Goal: Find specific page/section: Find specific page/section

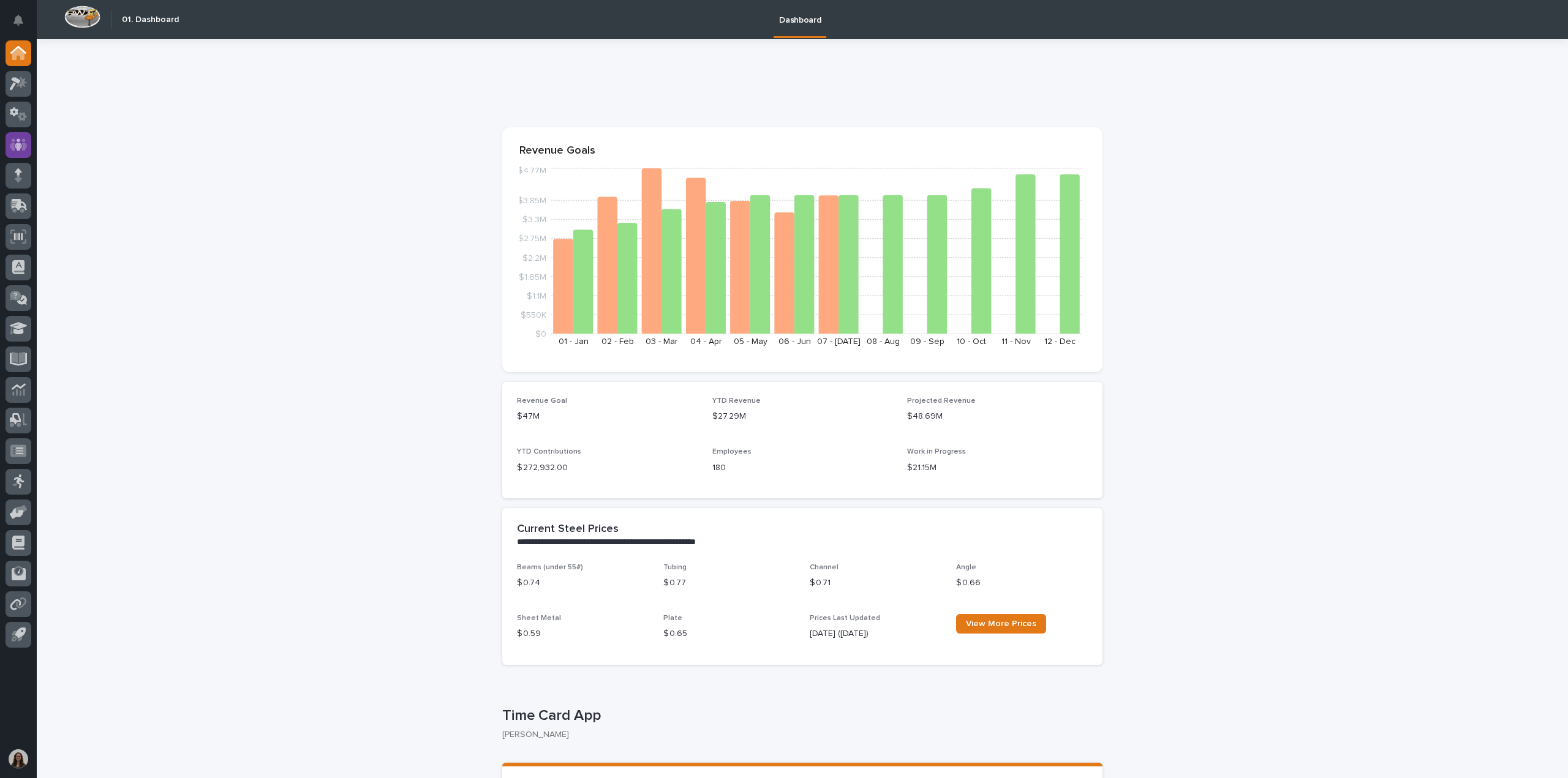
click at [12, 144] on icon at bounding box center [18, 144] width 18 height 12
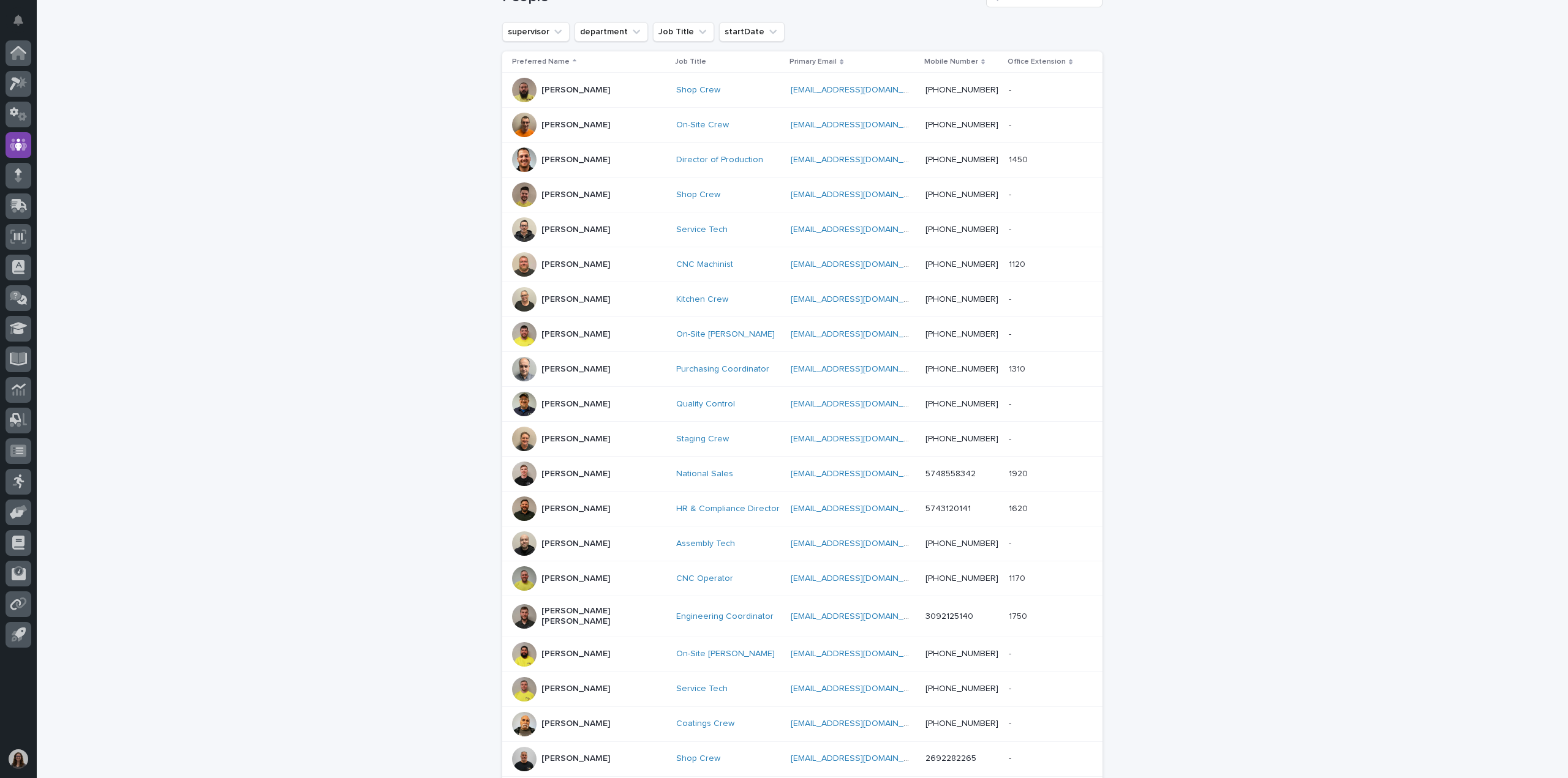
scroll to position [337, 0]
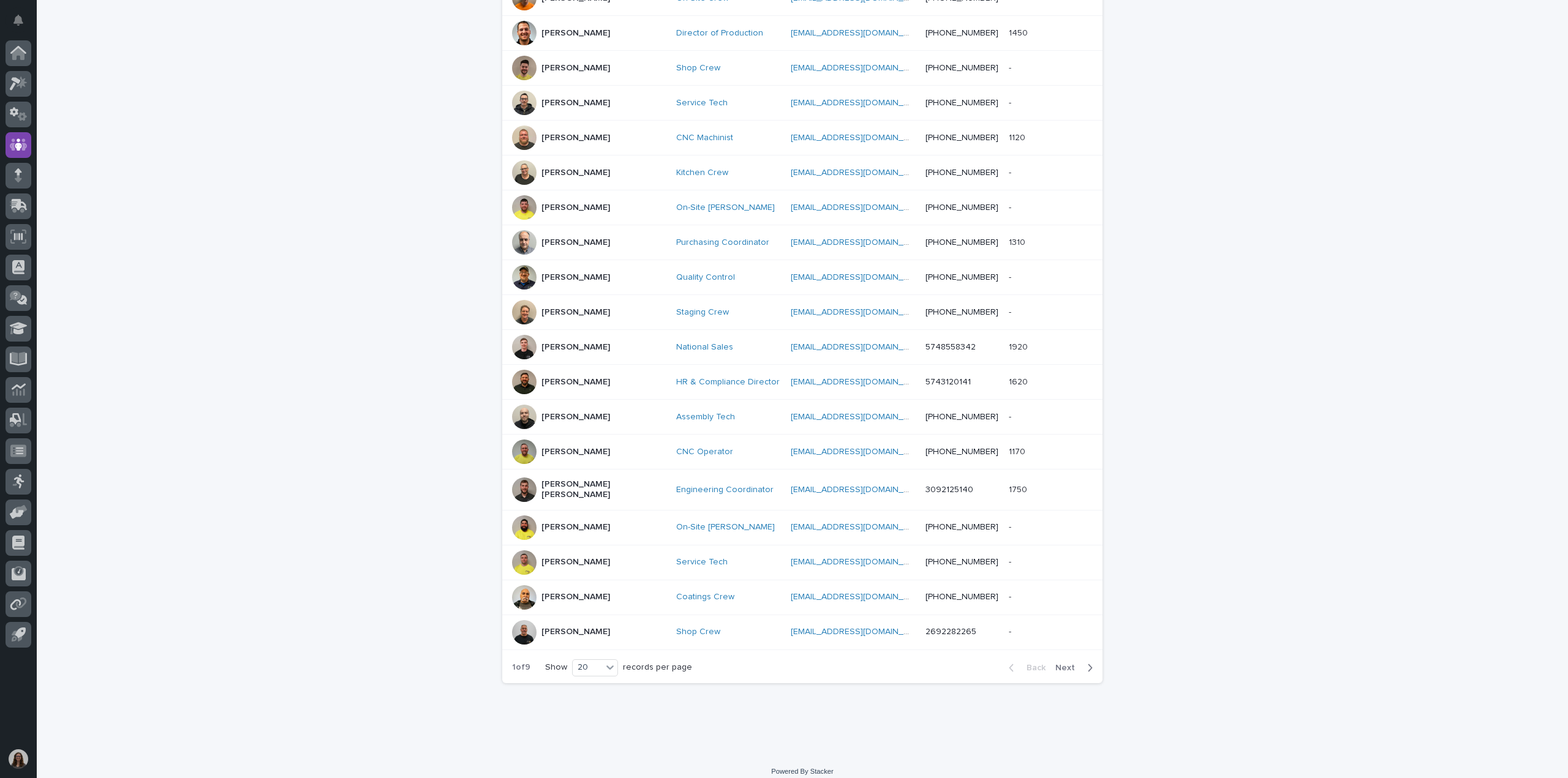
click at [1074, 662] on button "Next" at bounding box center [1076, 668] width 52 height 11
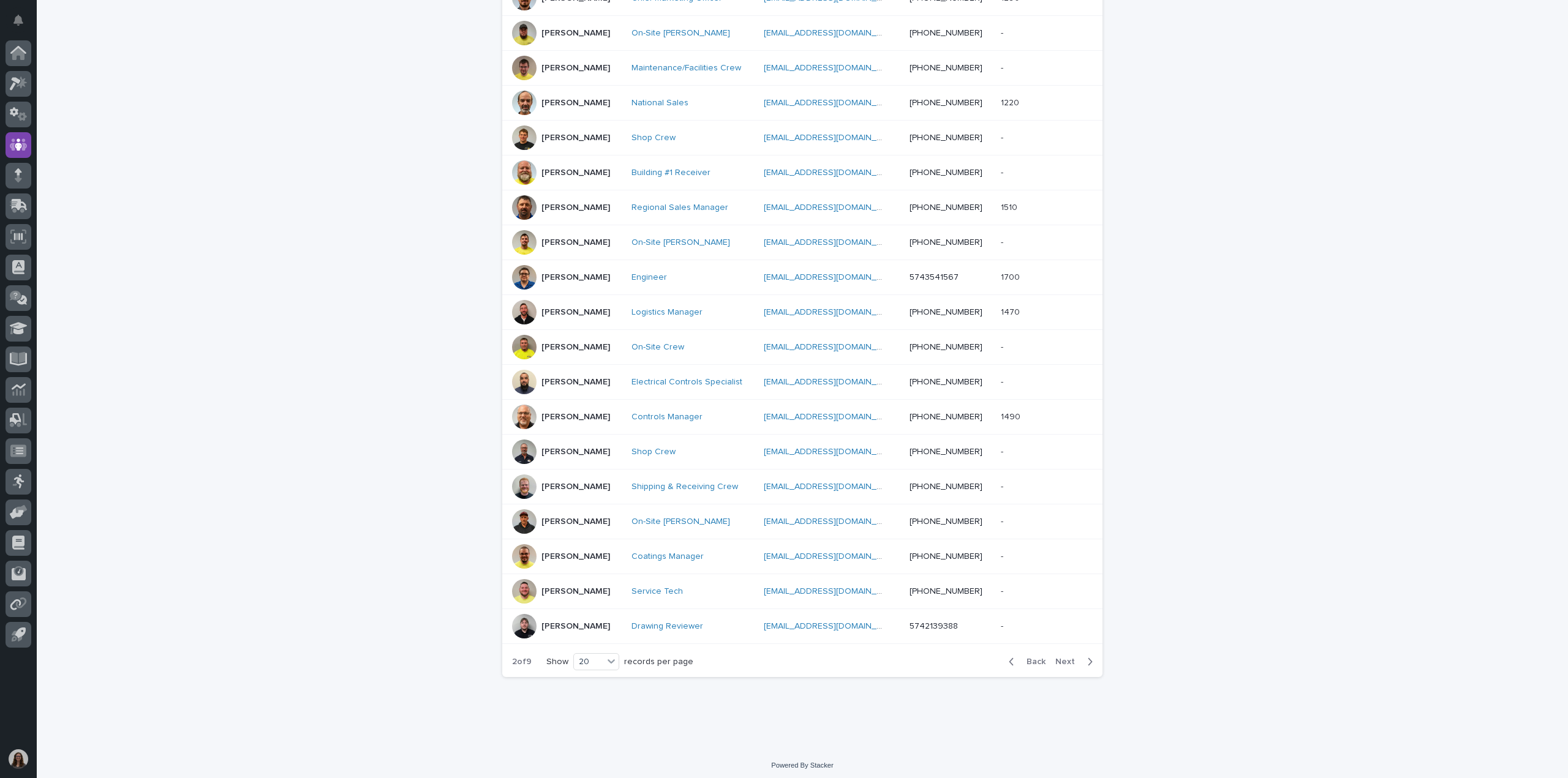
click at [1073, 662] on button "Next" at bounding box center [1076, 662] width 52 height 11
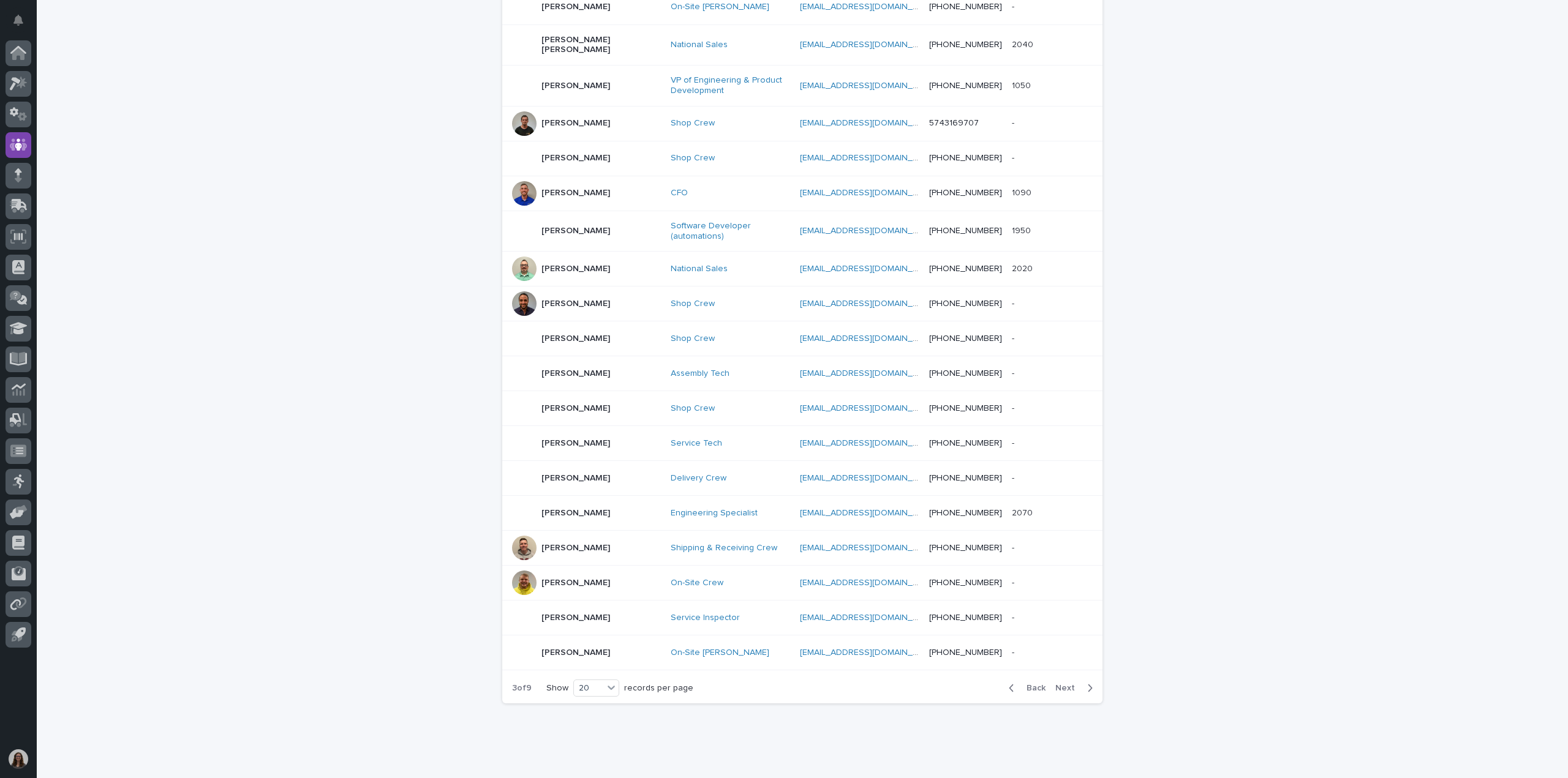
scroll to position [343, 0]
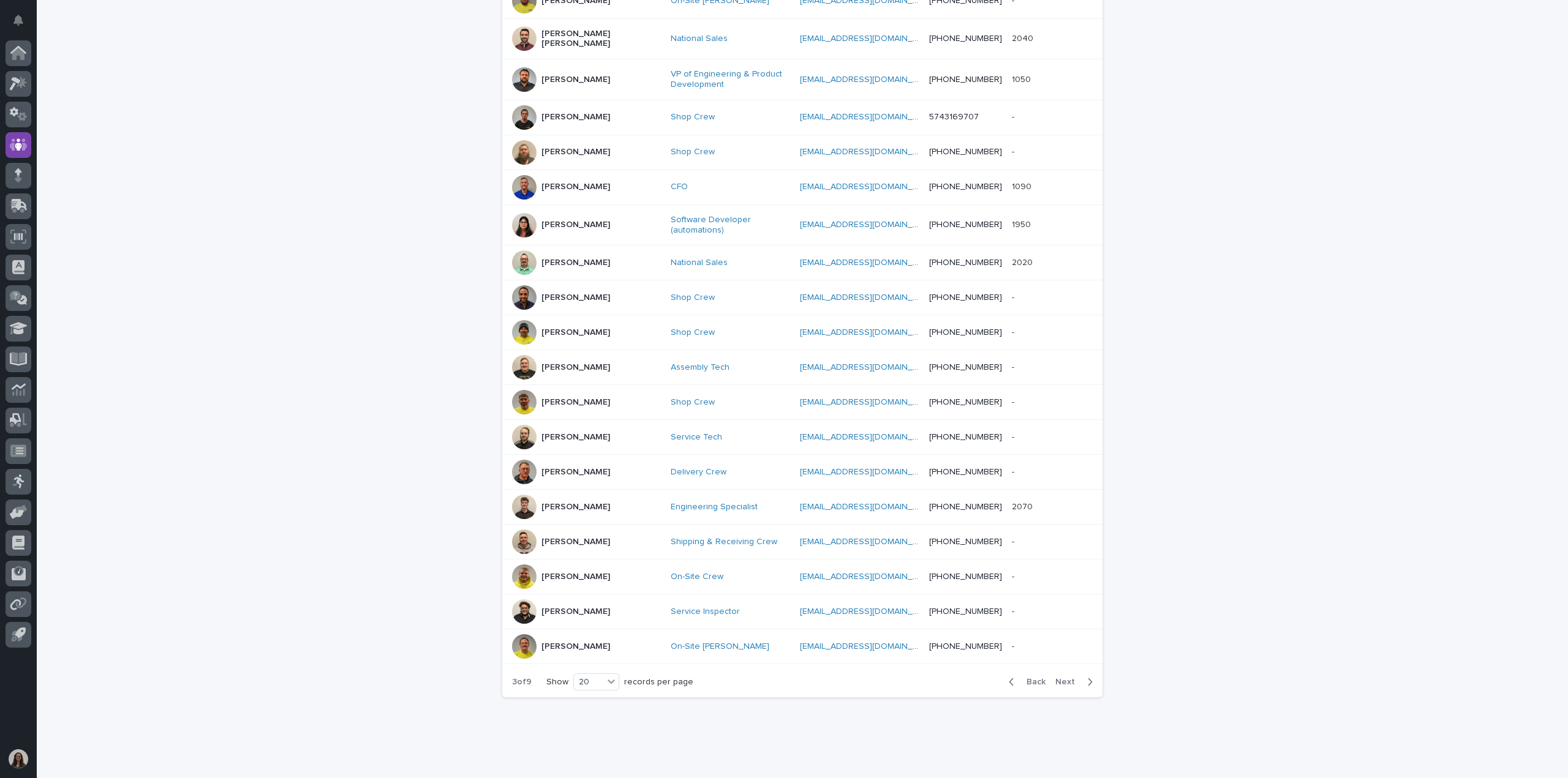
click at [553, 291] on div "Dylan Schlabach" at bounding box center [587, 297] width 149 height 25
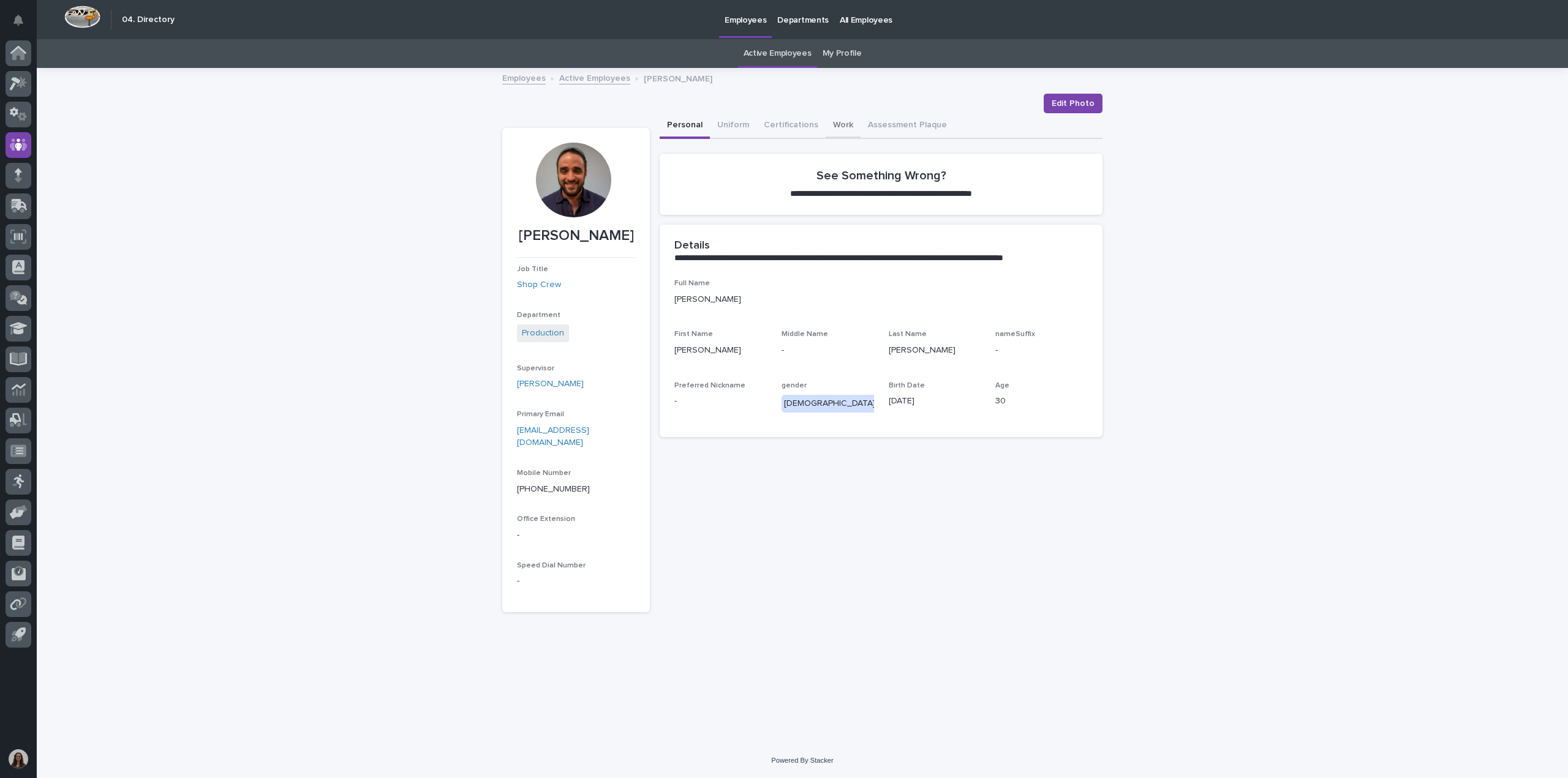
click at [830, 117] on button "Work" at bounding box center [843, 126] width 35 height 25
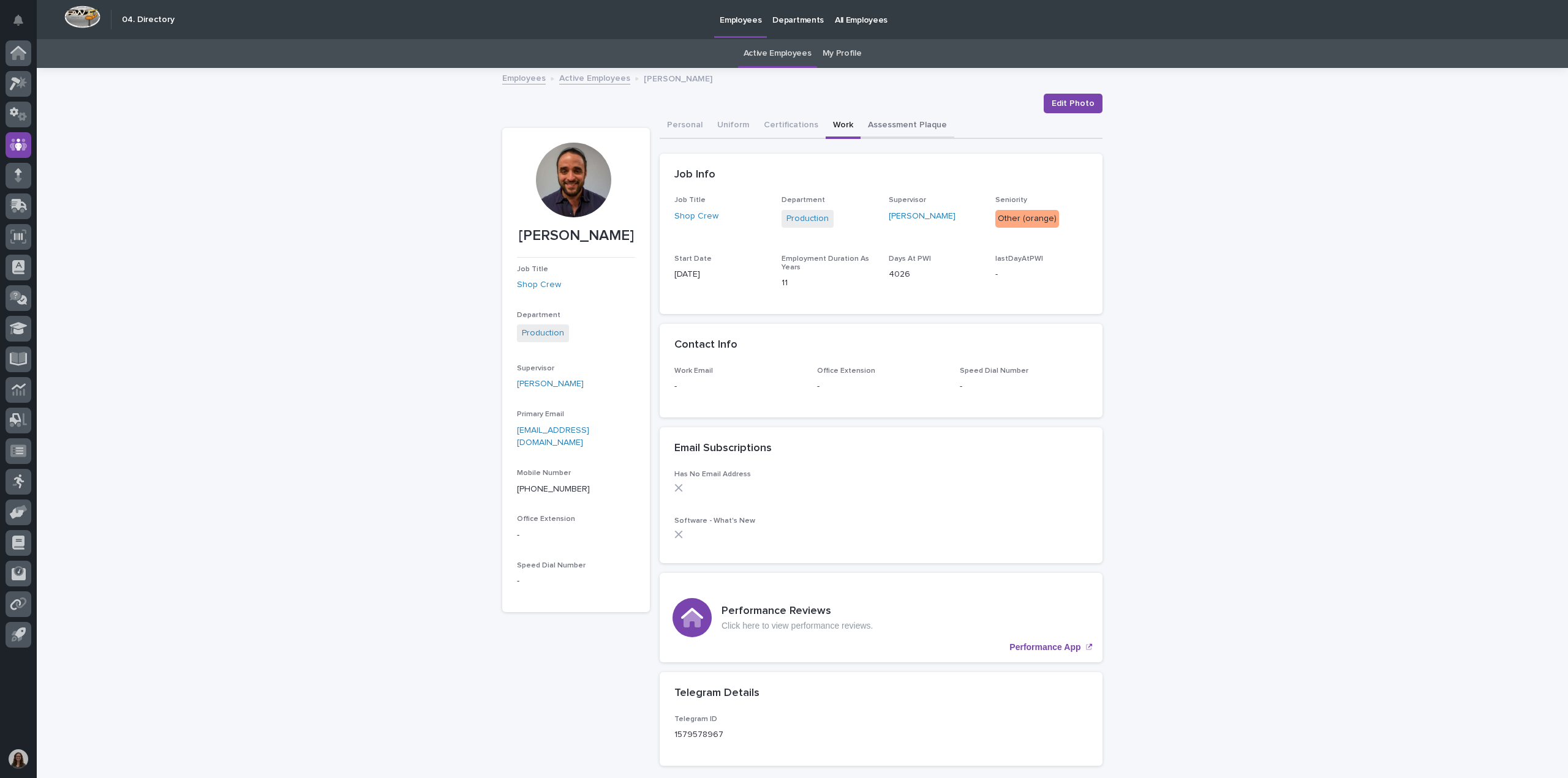
click at [870, 132] on button "Assessment Plaque" at bounding box center [907, 126] width 93 height 25
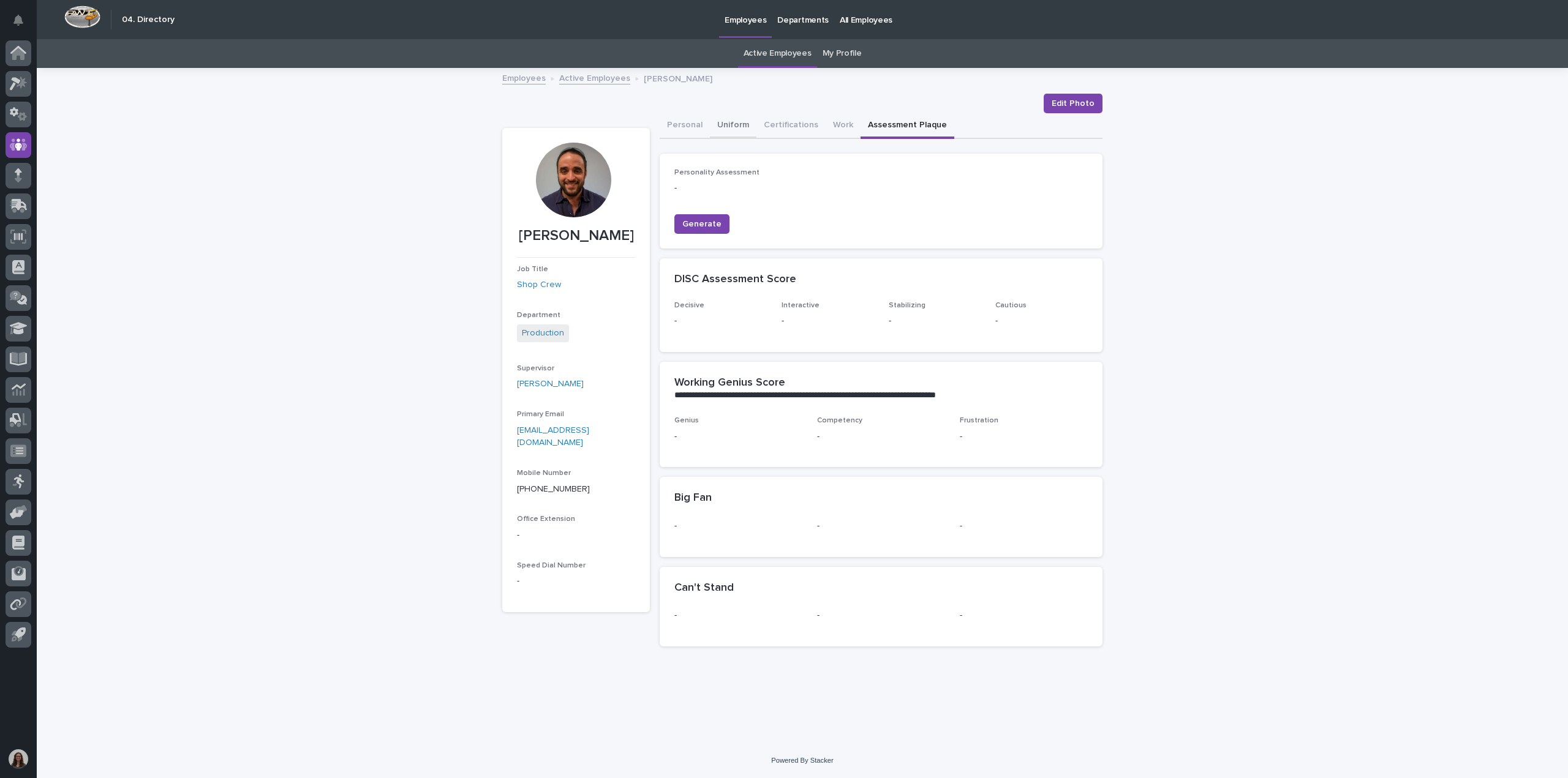
click at [751, 134] on button "Uniform" at bounding box center [733, 126] width 47 height 25
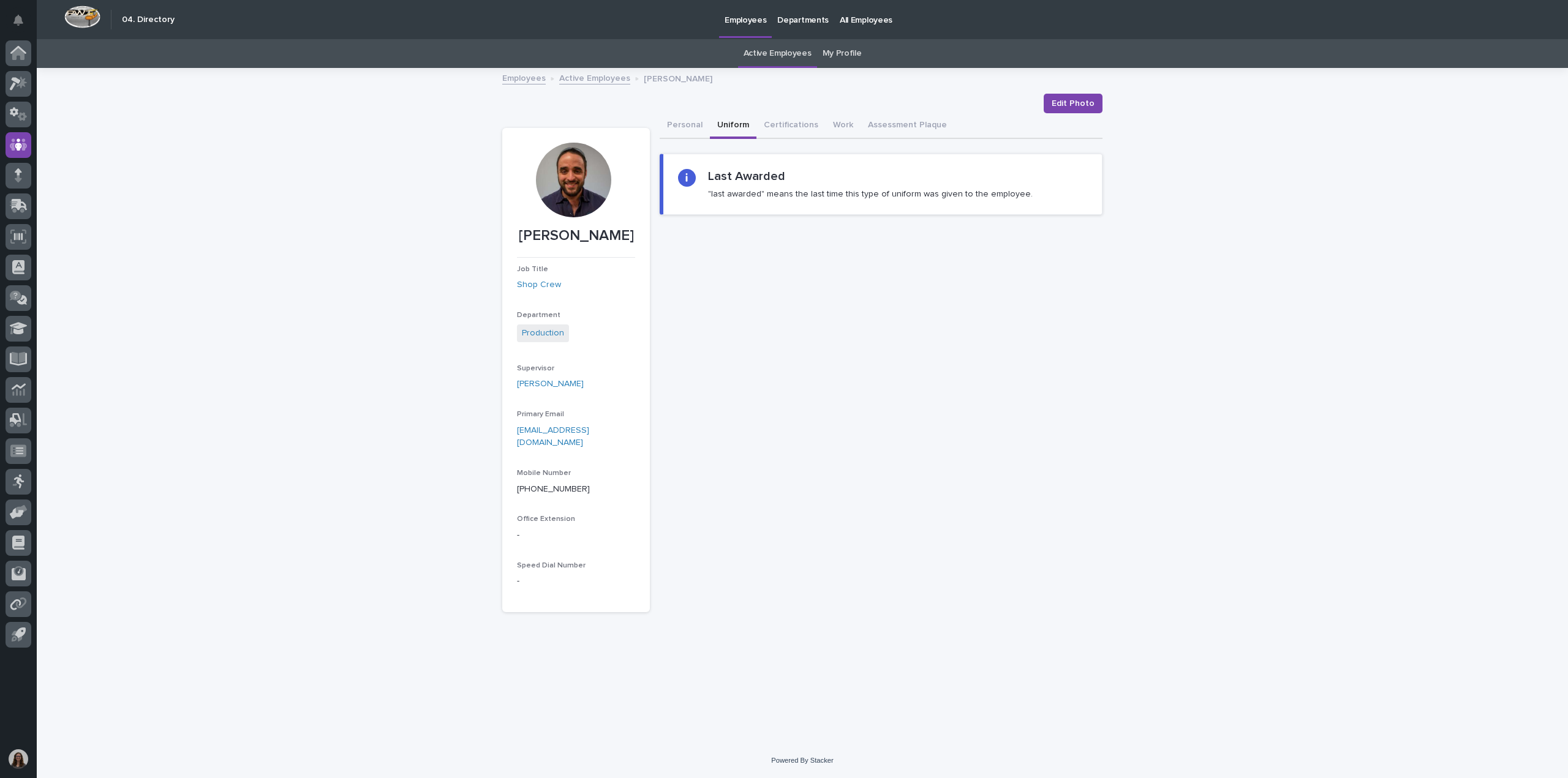
click at [584, 79] on link "Active Employees" at bounding box center [594, 78] width 71 height 14
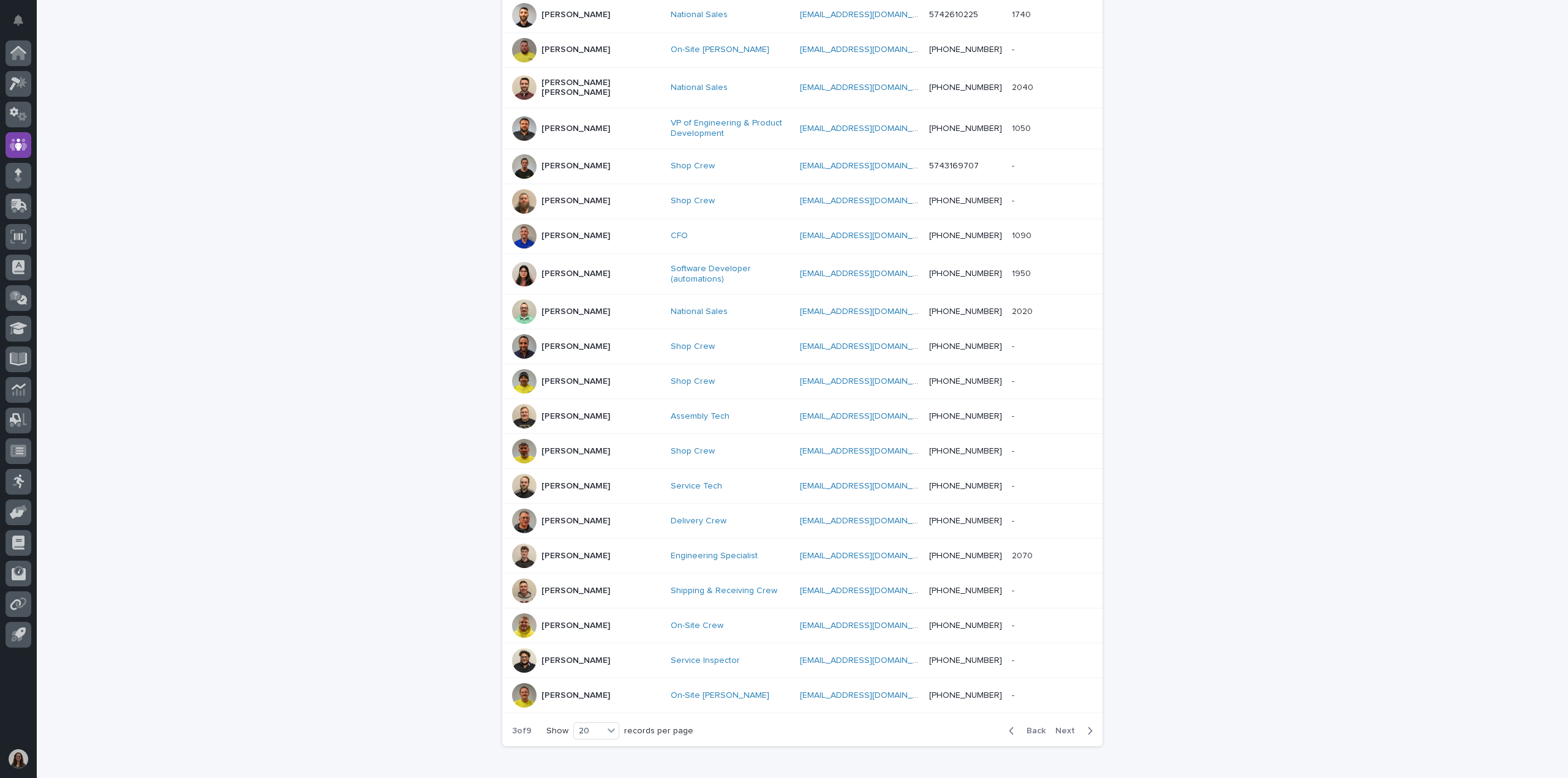
scroll to position [306, 0]
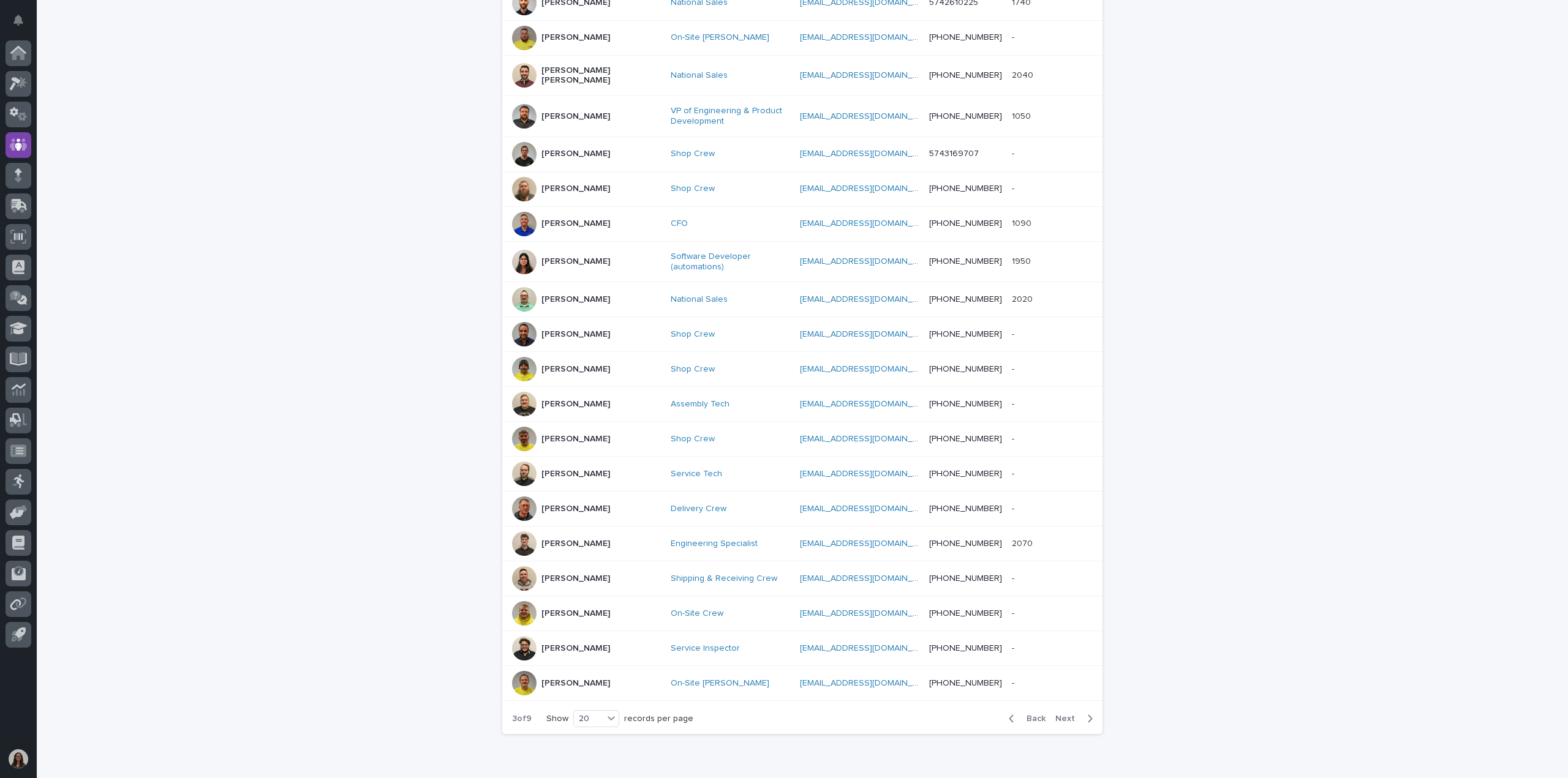
click at [1082, 713] on div "button" at bounding box center [1087, 719] width 11 height 11
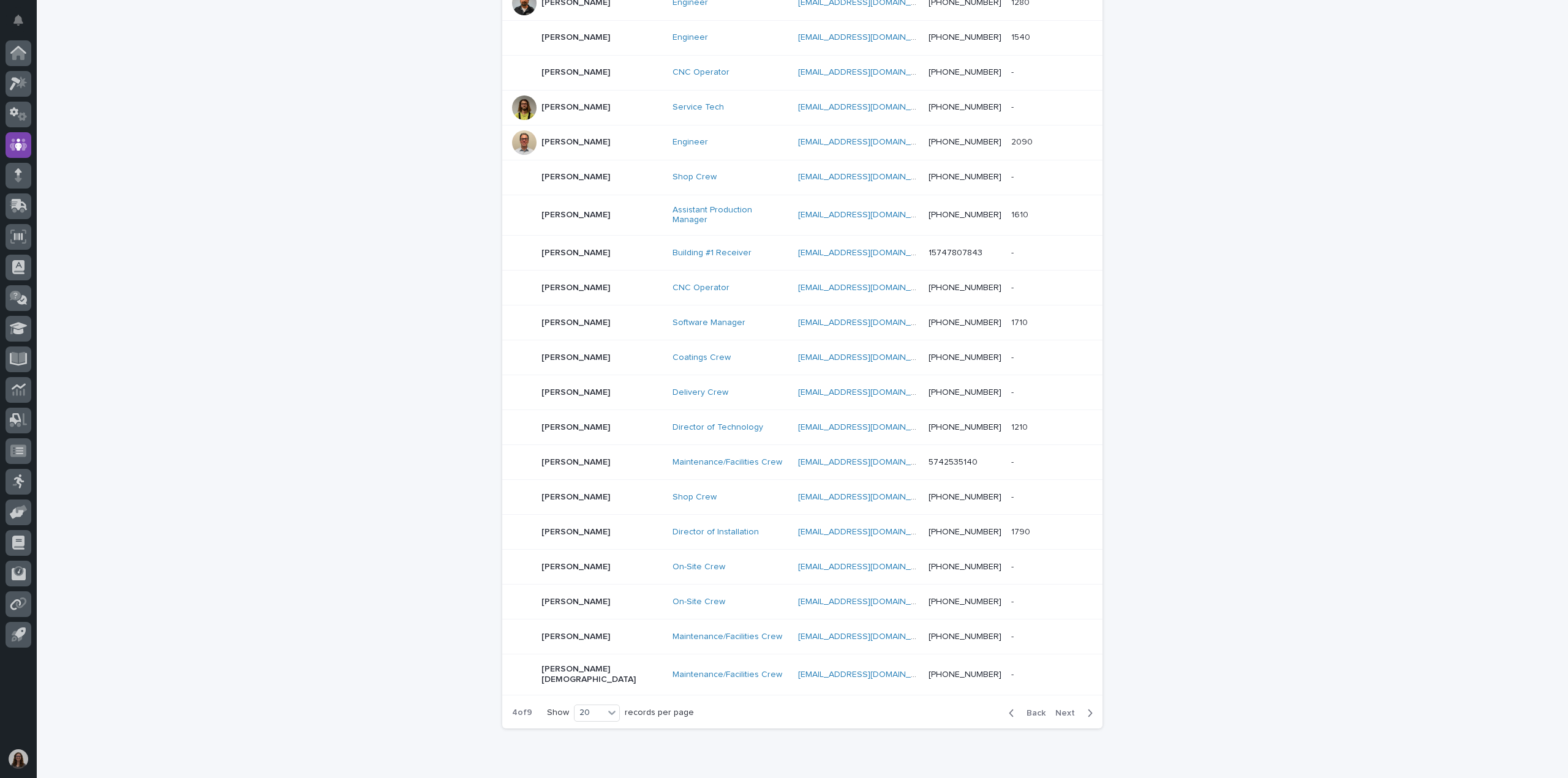
scroll to position [300, 0]
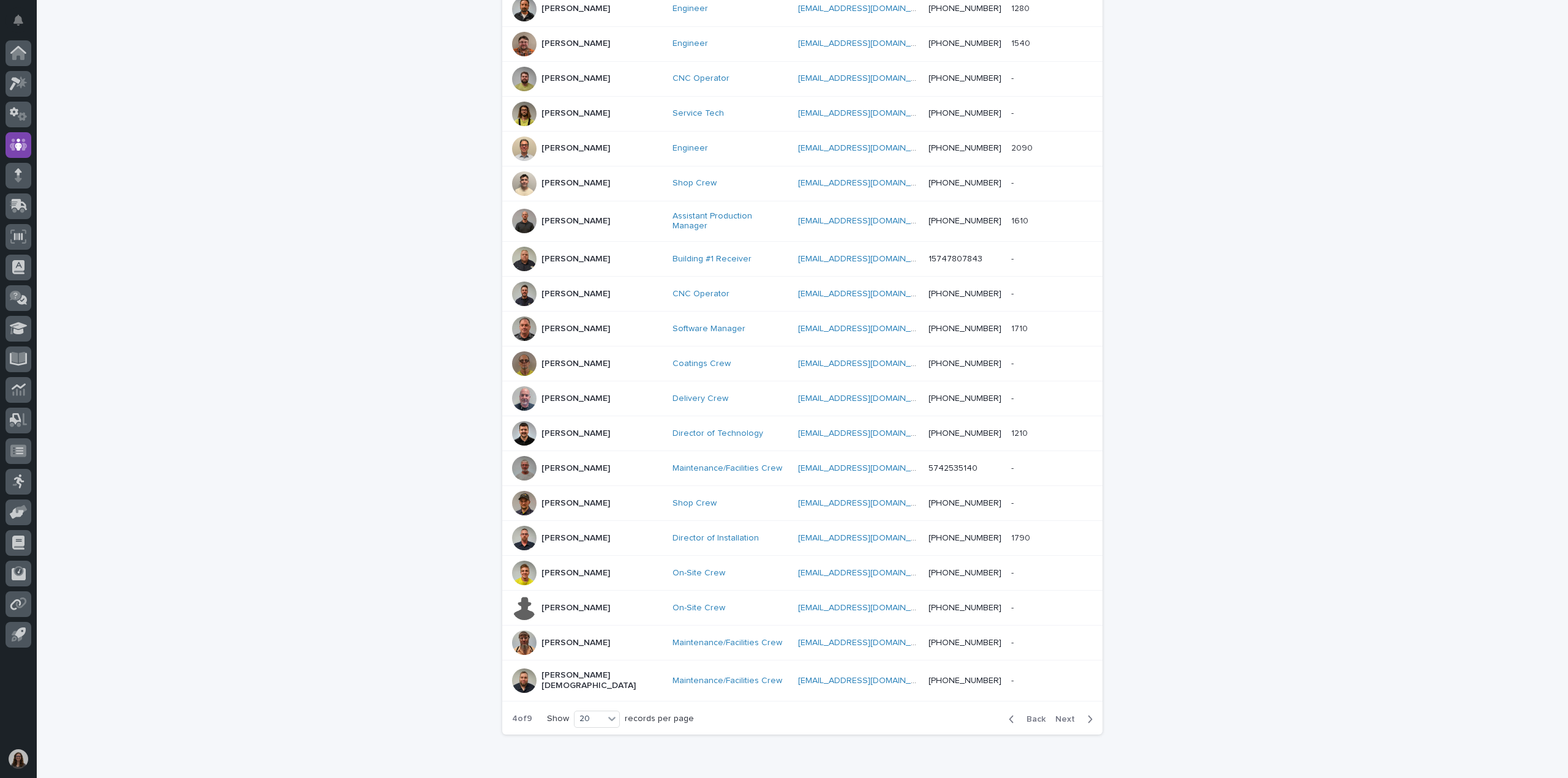
click at [1019, 715] on span "Back" at bounding box center [1032, 719] width 26 height 8
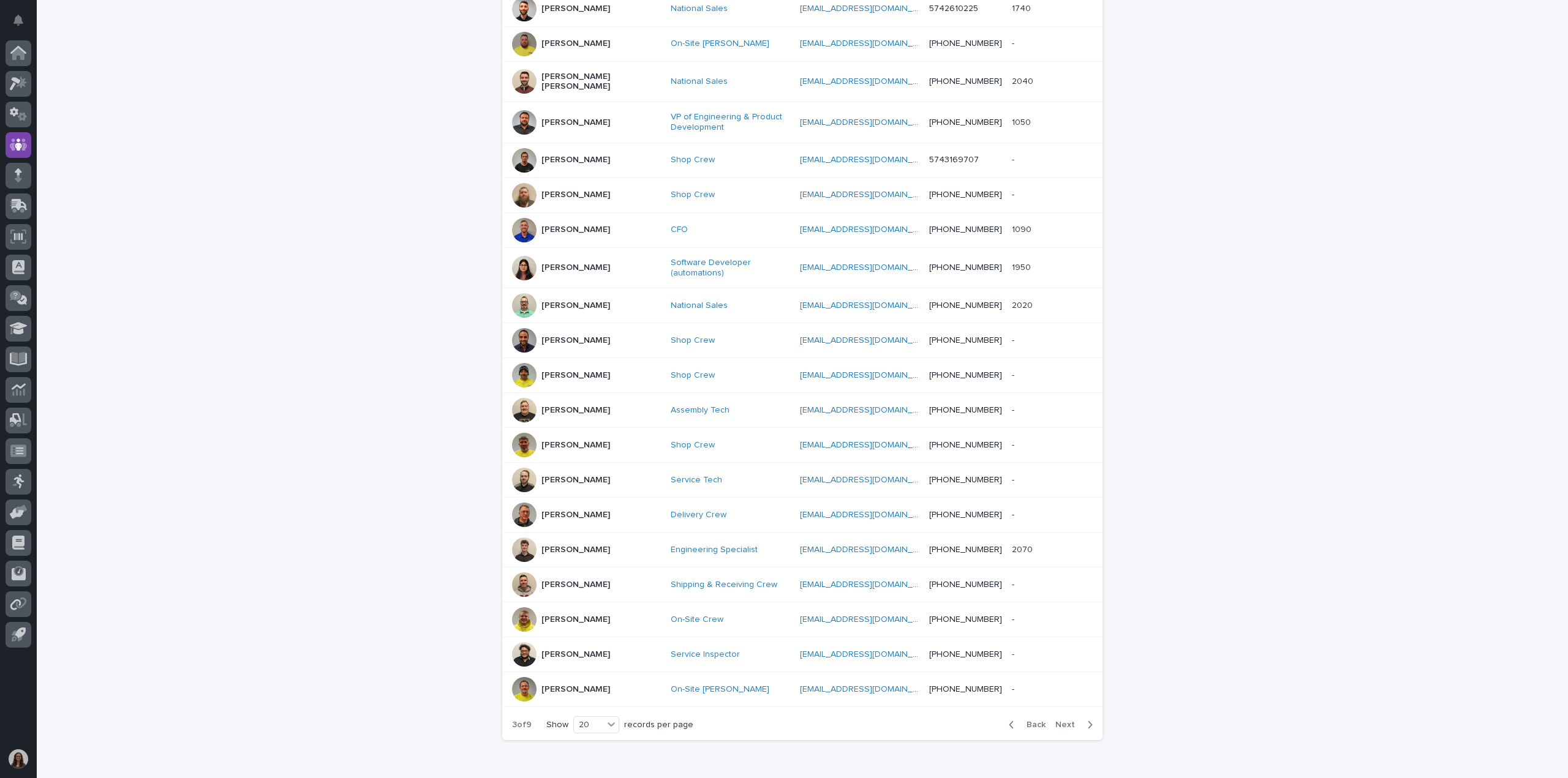
scroll to position [306, 0]
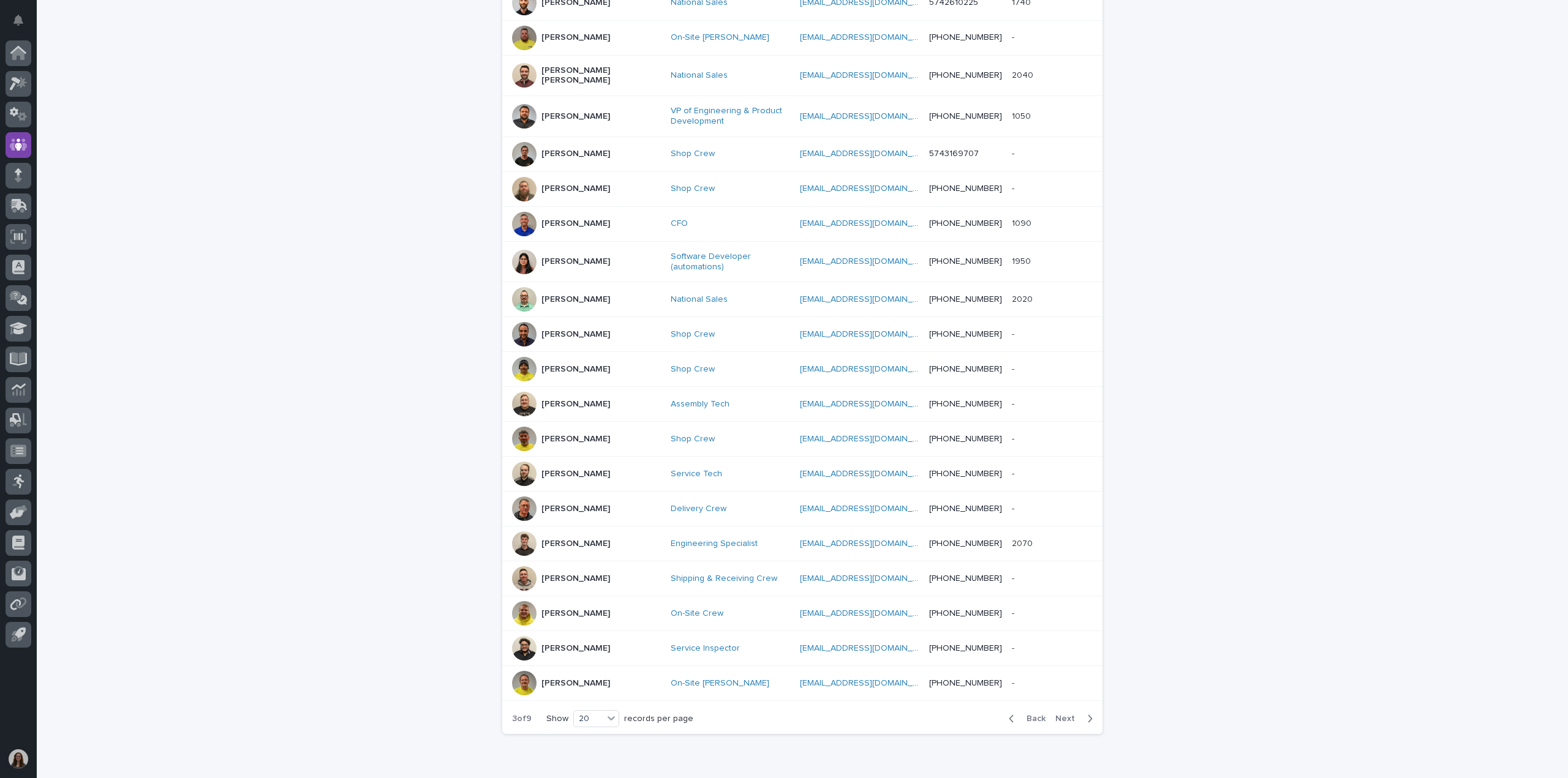
click at [1082, 713] on div "button" at bounding box center [1087, 719] width 11 height 11
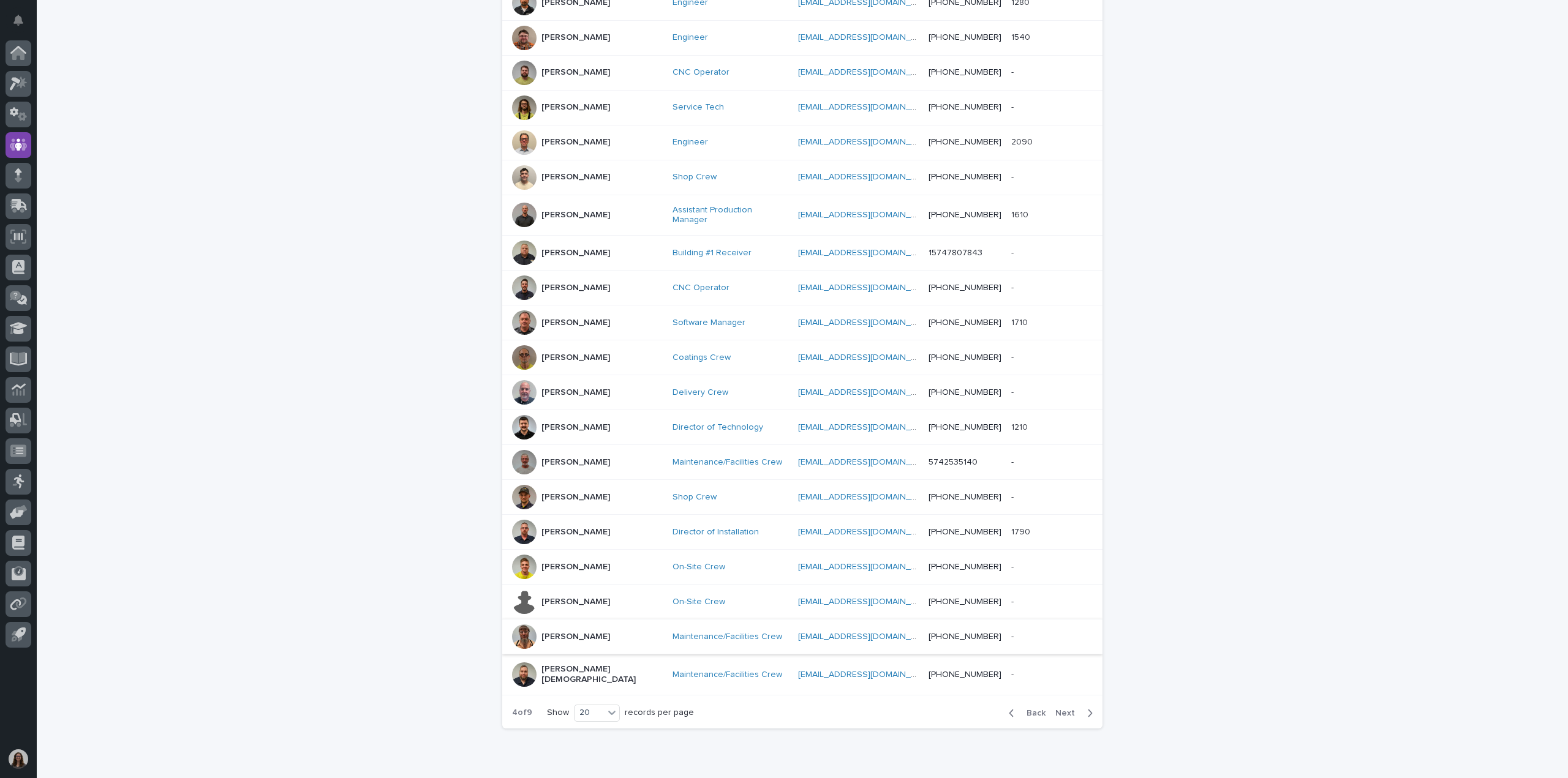
scroll to position [300, 0]
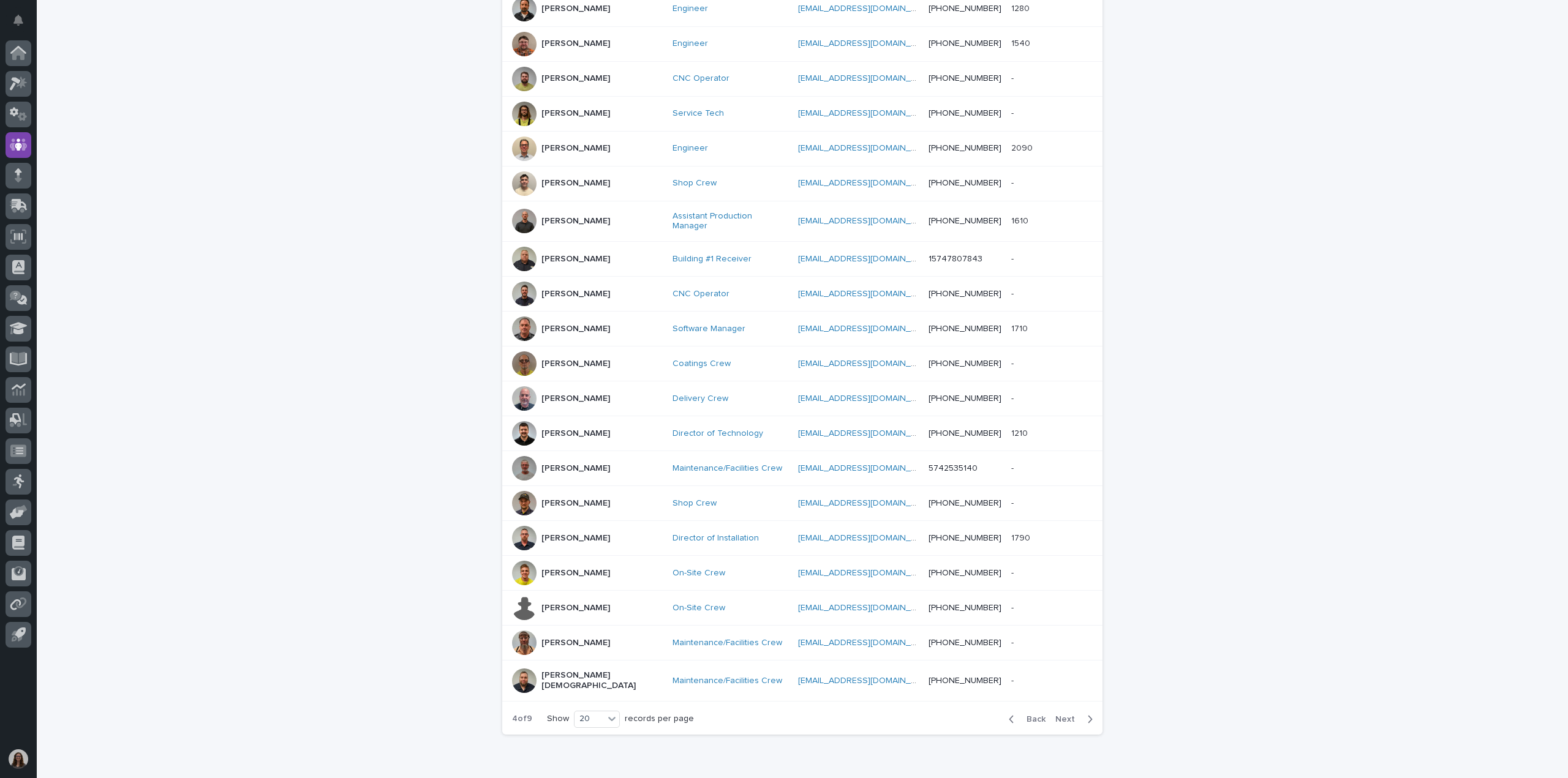
click at [1082, 714] on div "button" at bounding box center [1087, 719] width 11 height 11
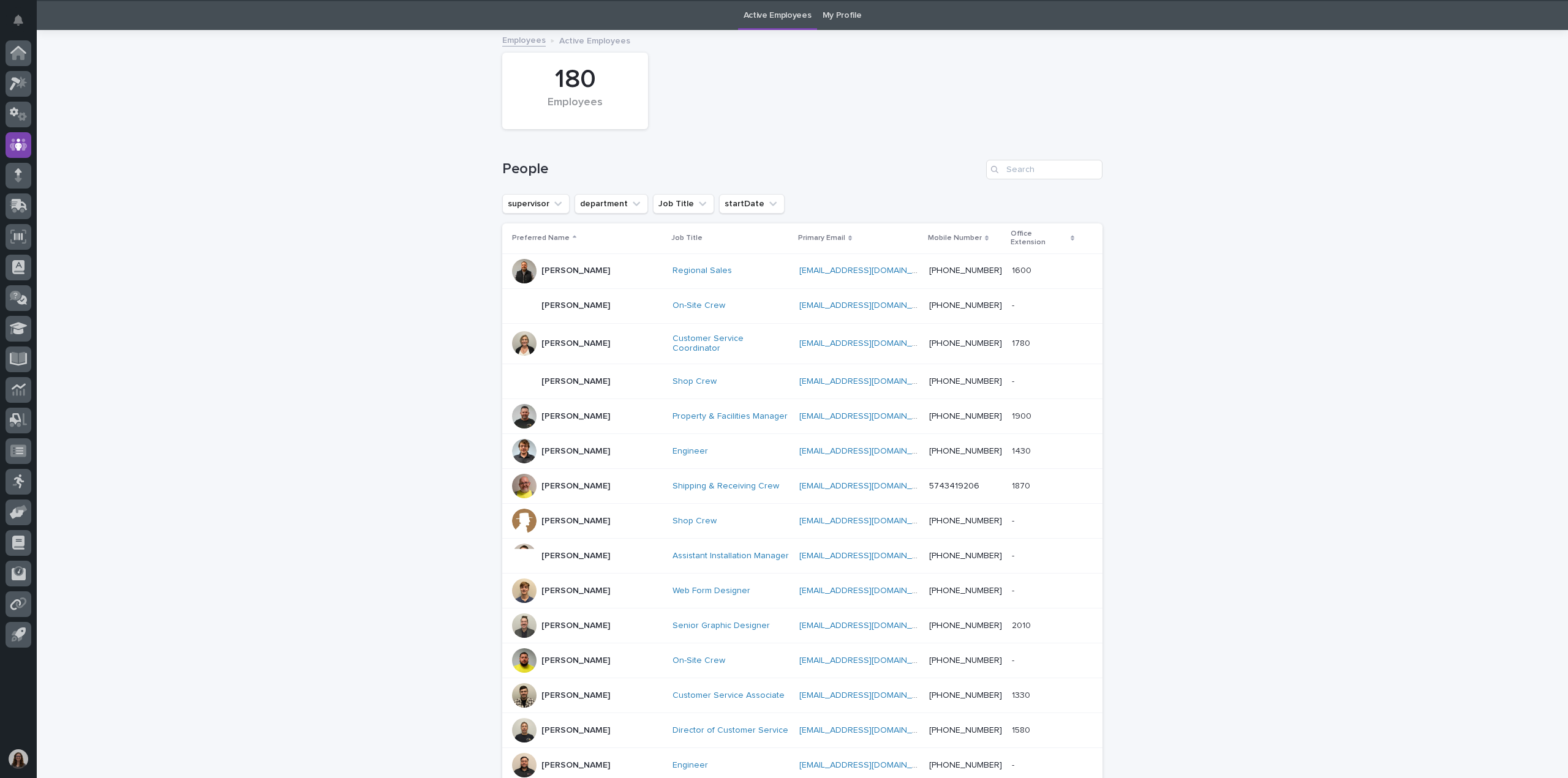
scroll to position [30, 0]
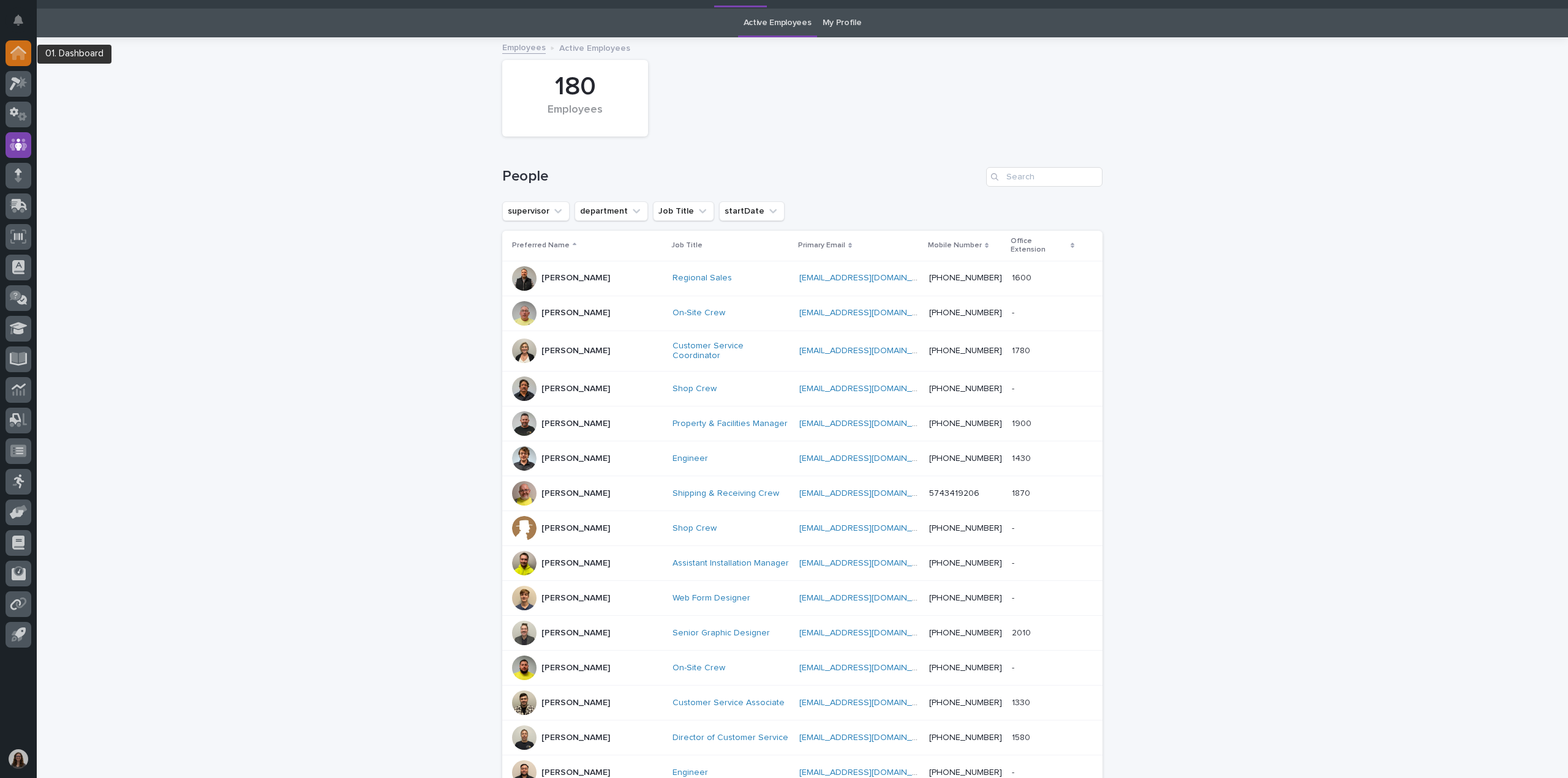
click at [21, 59] on icon at bounding box center [18, 54] width 12 height 12
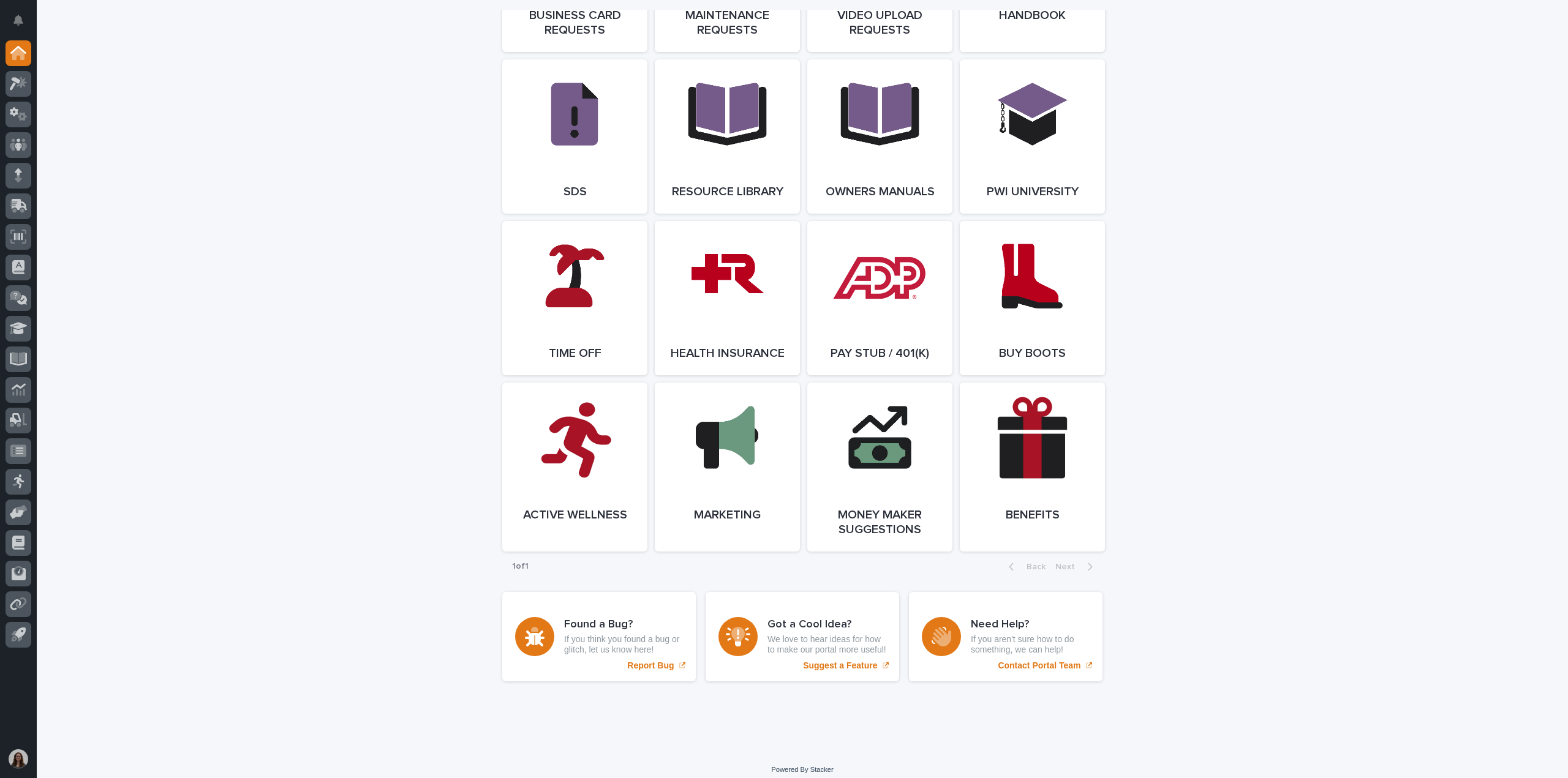
scroll to position [2082, 0]
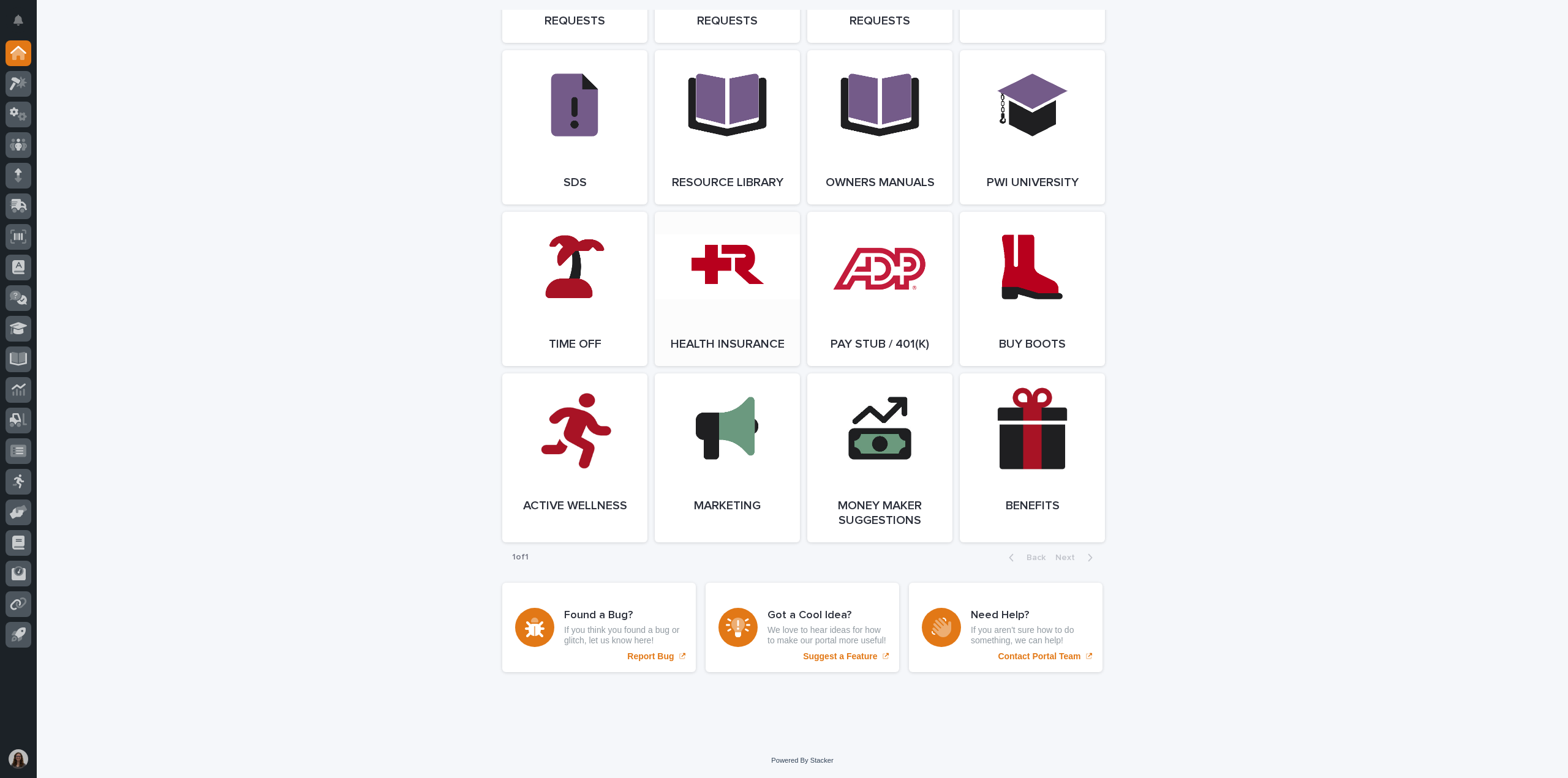
click at [711, 344] on link "Open Link" at bounding box center [727, 289] width 145 height 154
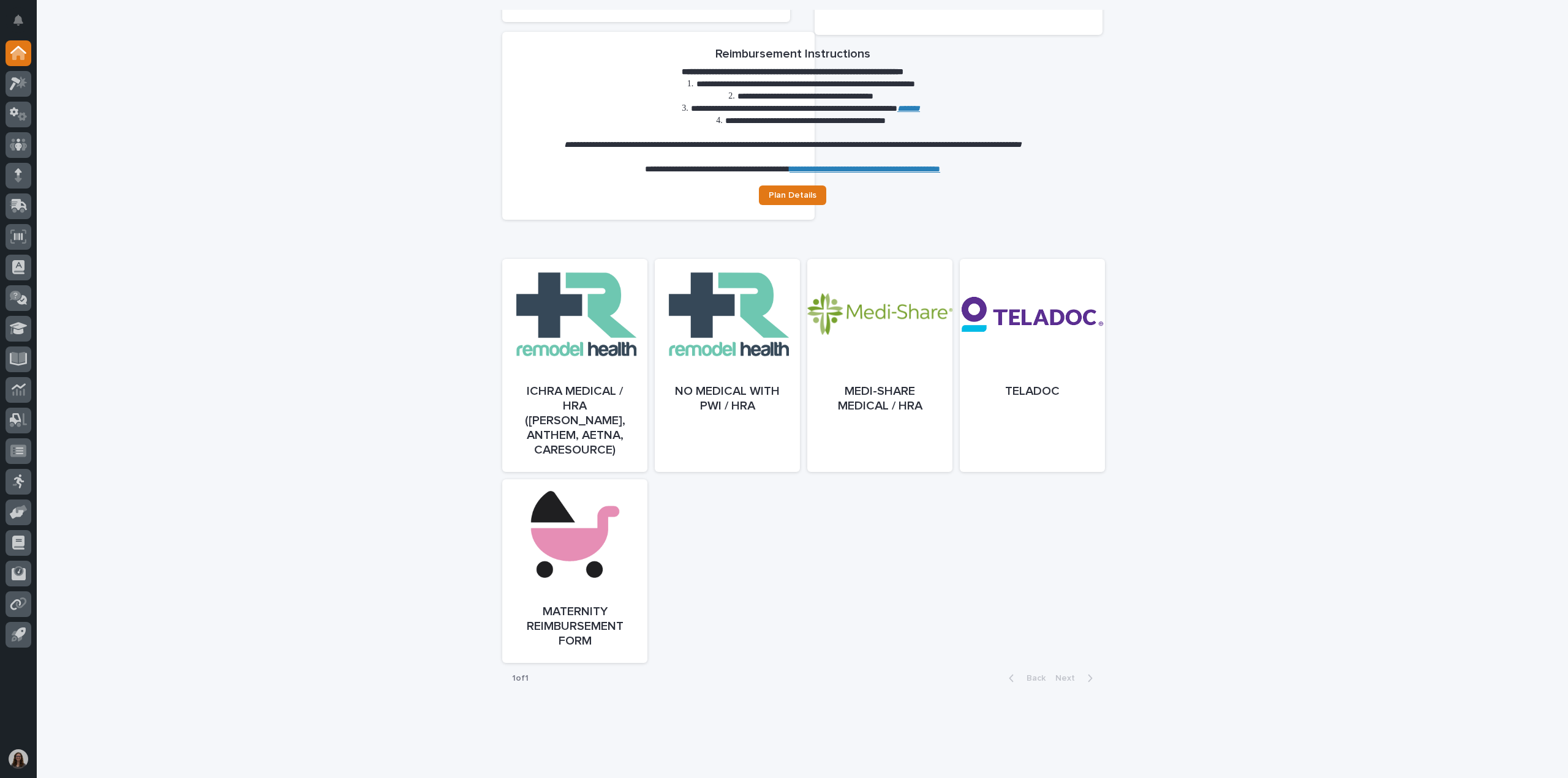
scroll to position [404, 0]
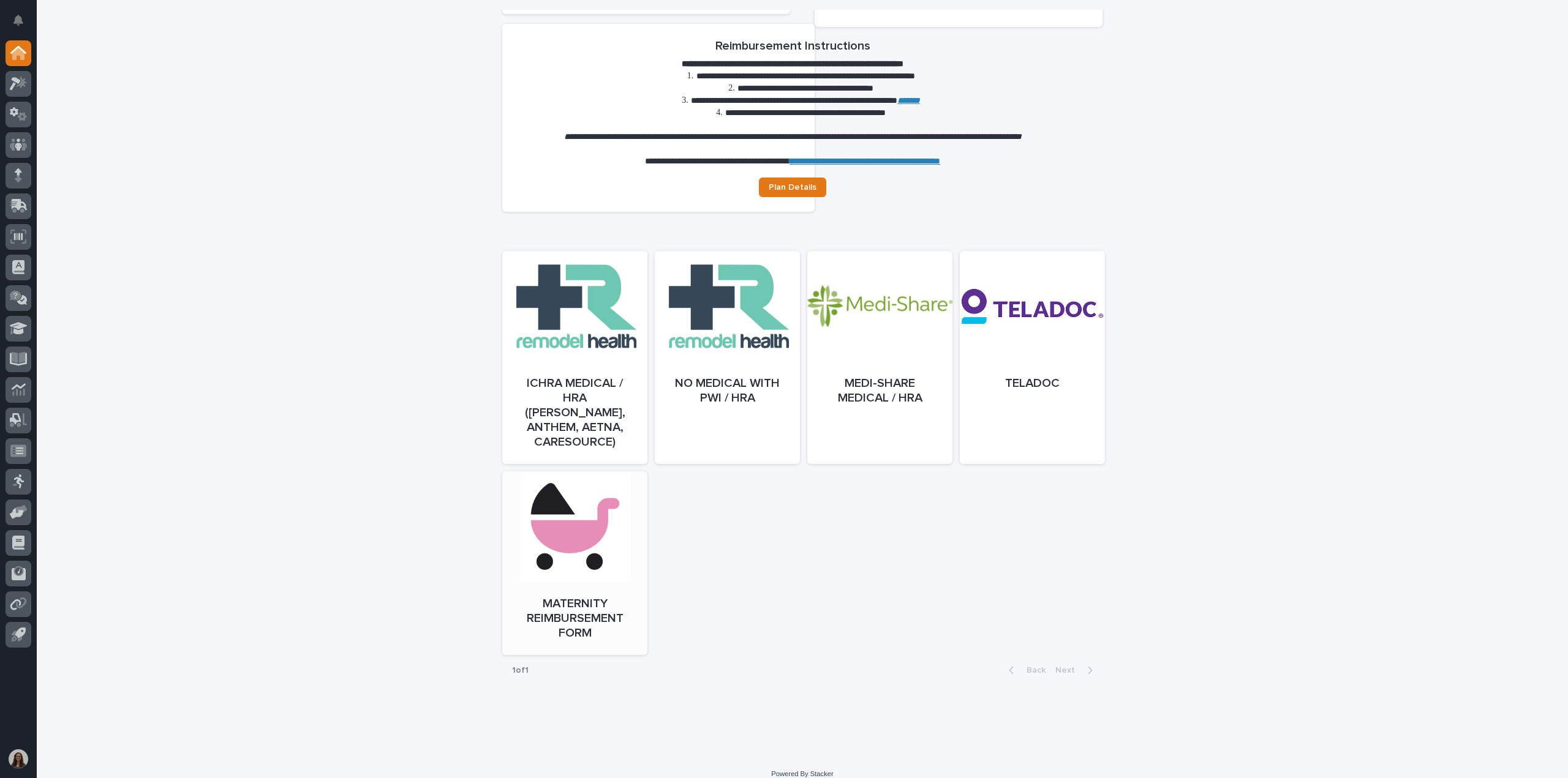
click at [592, 586] on link "Open" at bounding box center [575, 576] width 145 height 184
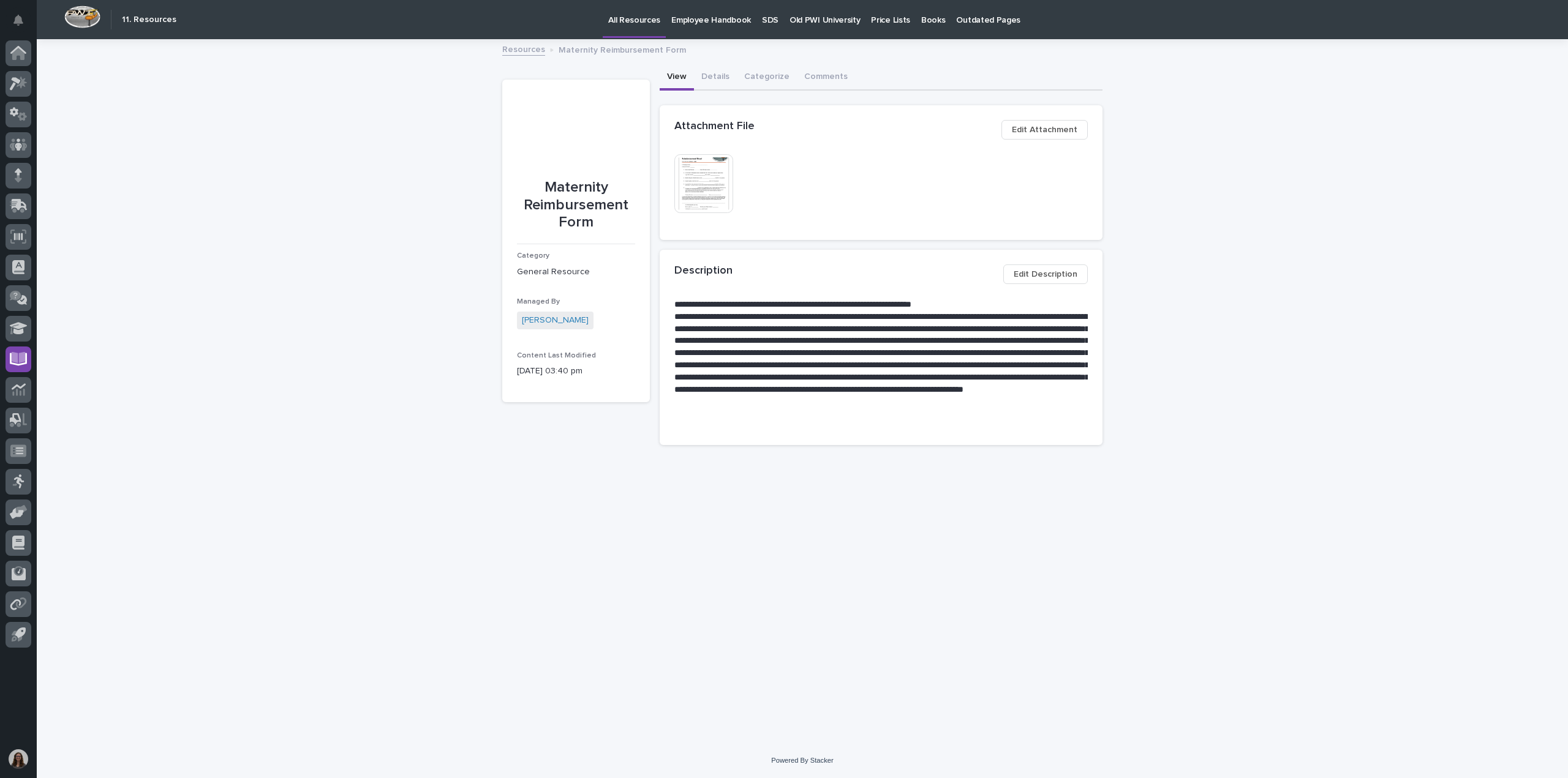
click at [708, 195] on img at bounding box center [703, 183] width 59 height 59
